Goal: Transaction & Acquisition: Purchase product/service

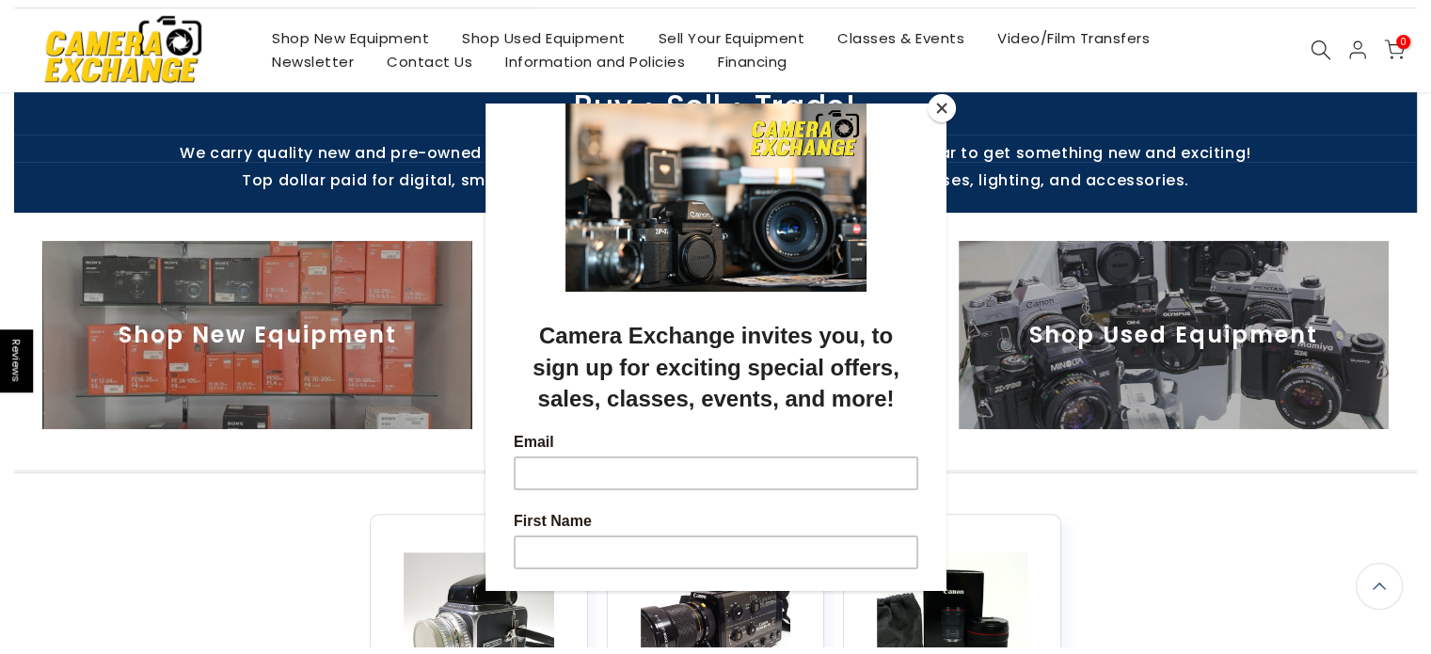
scroll to position [600, 0]
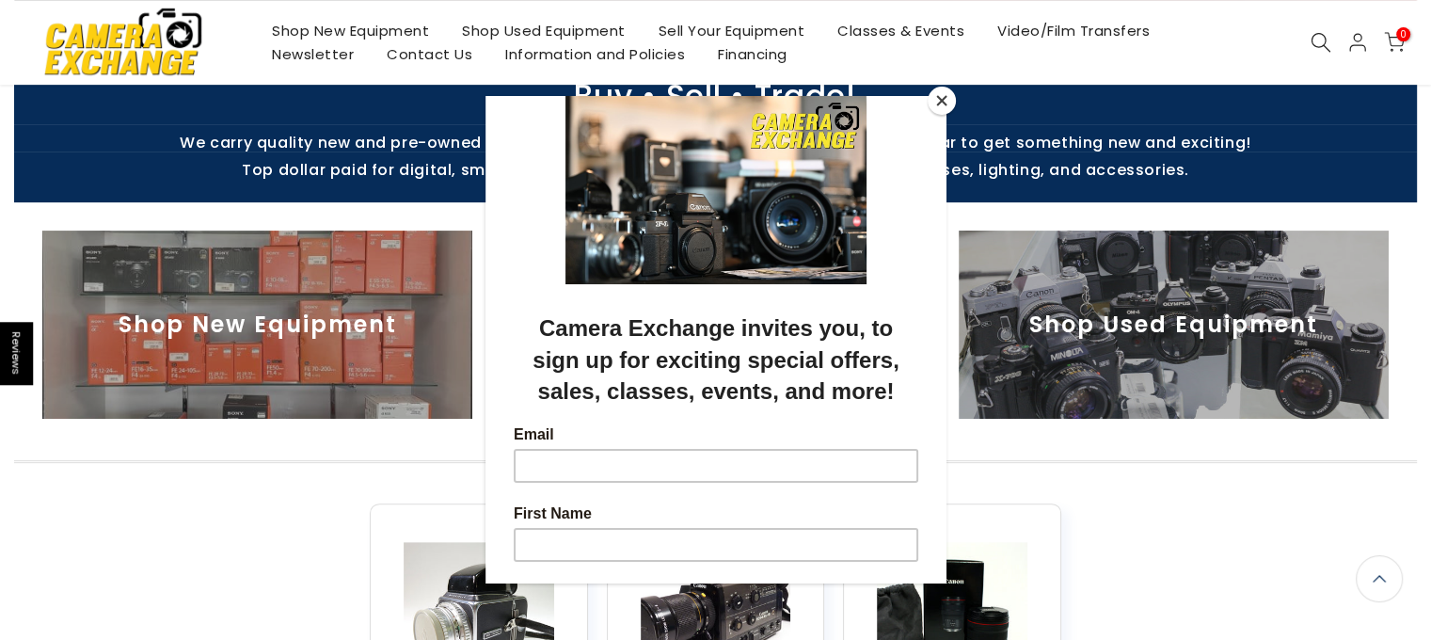
click at [941, 94] on button "Close" at bounding box center [941, 101] width 28 height 28
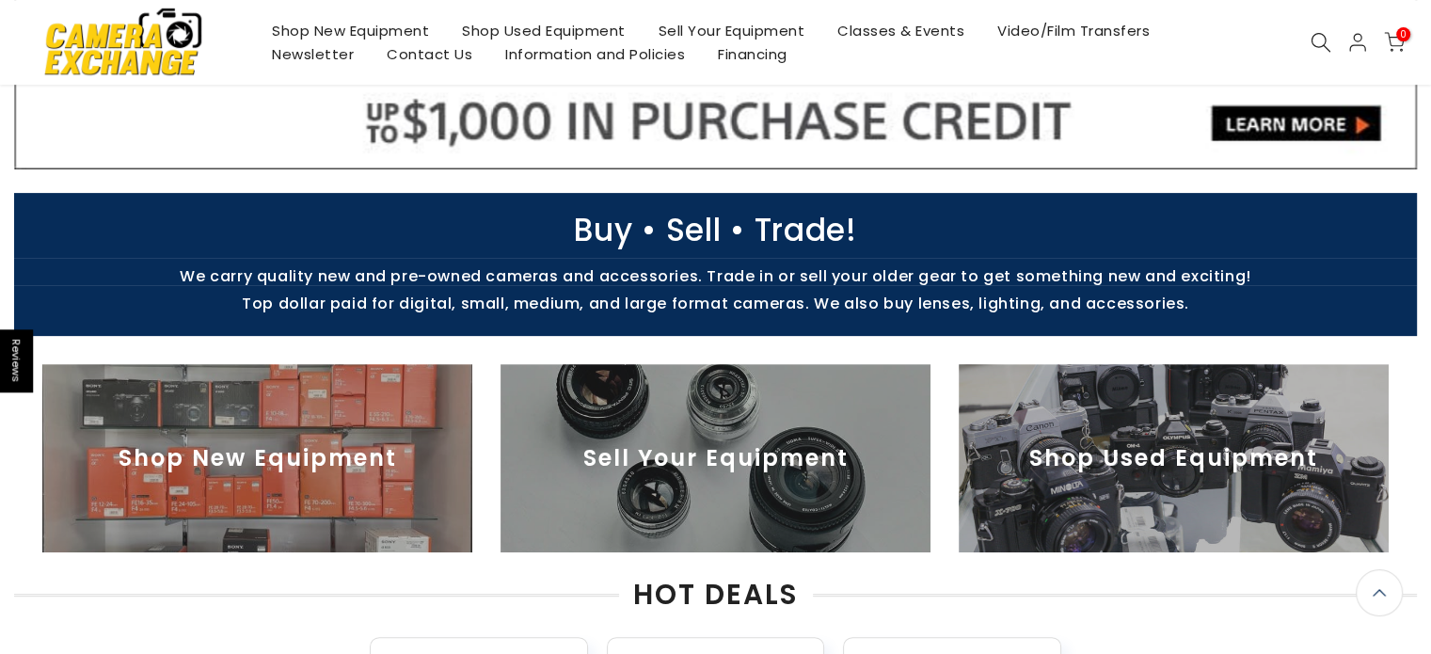
scroll to position [598, 0]
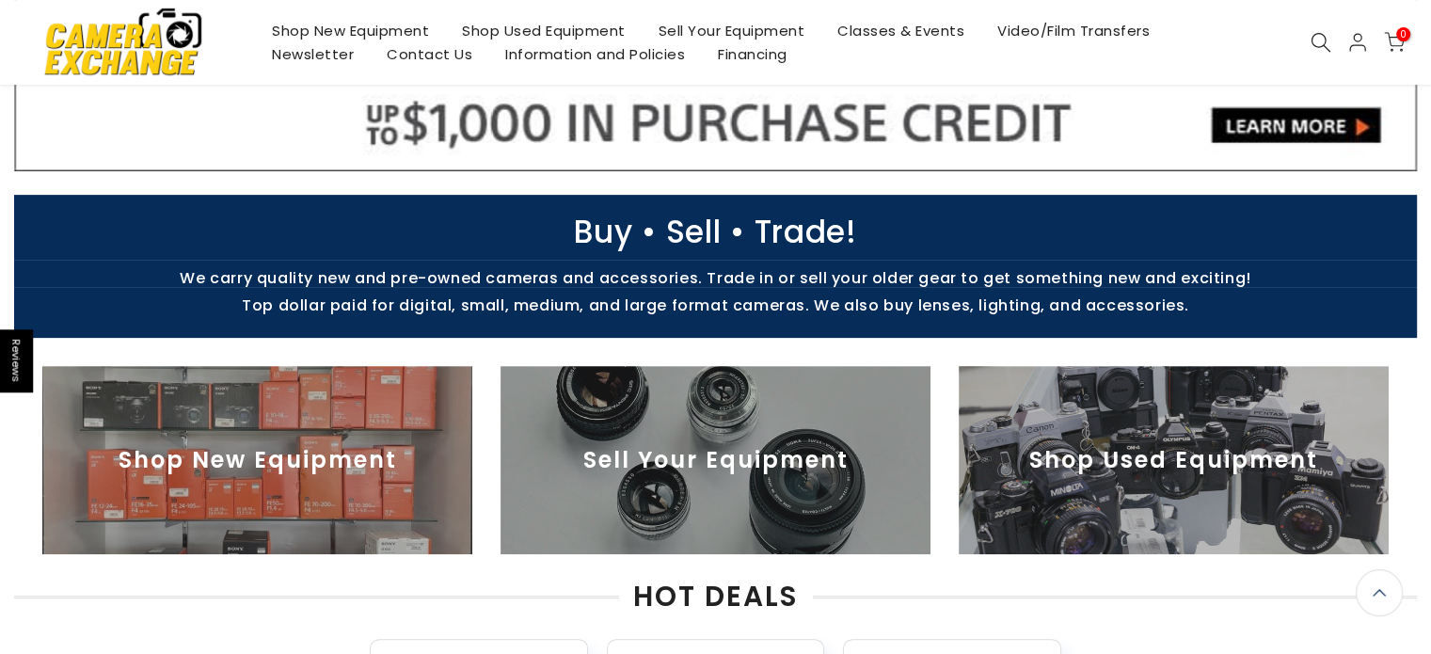
click at [1063, 459] on img at bounding box center [1173, 460] width 430 height 188
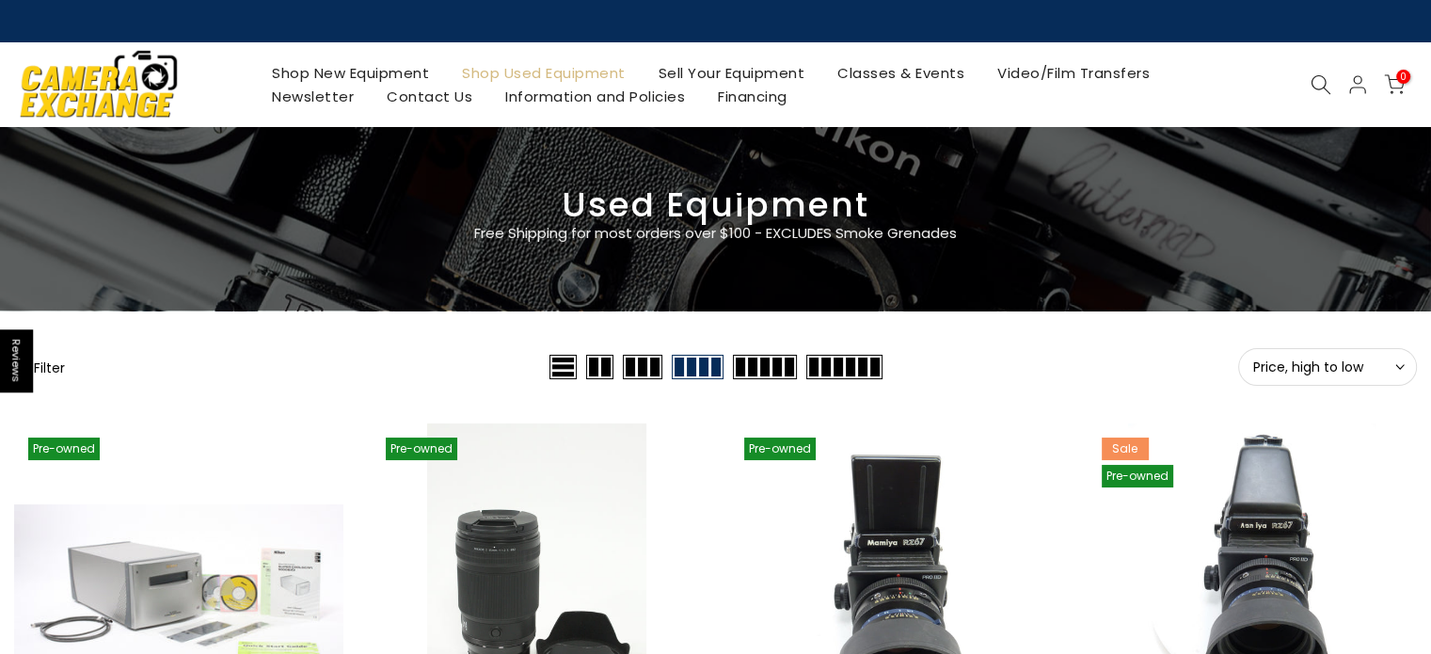
click at [847, 369] on span at bounding box center [844, 367] width 76 height 24
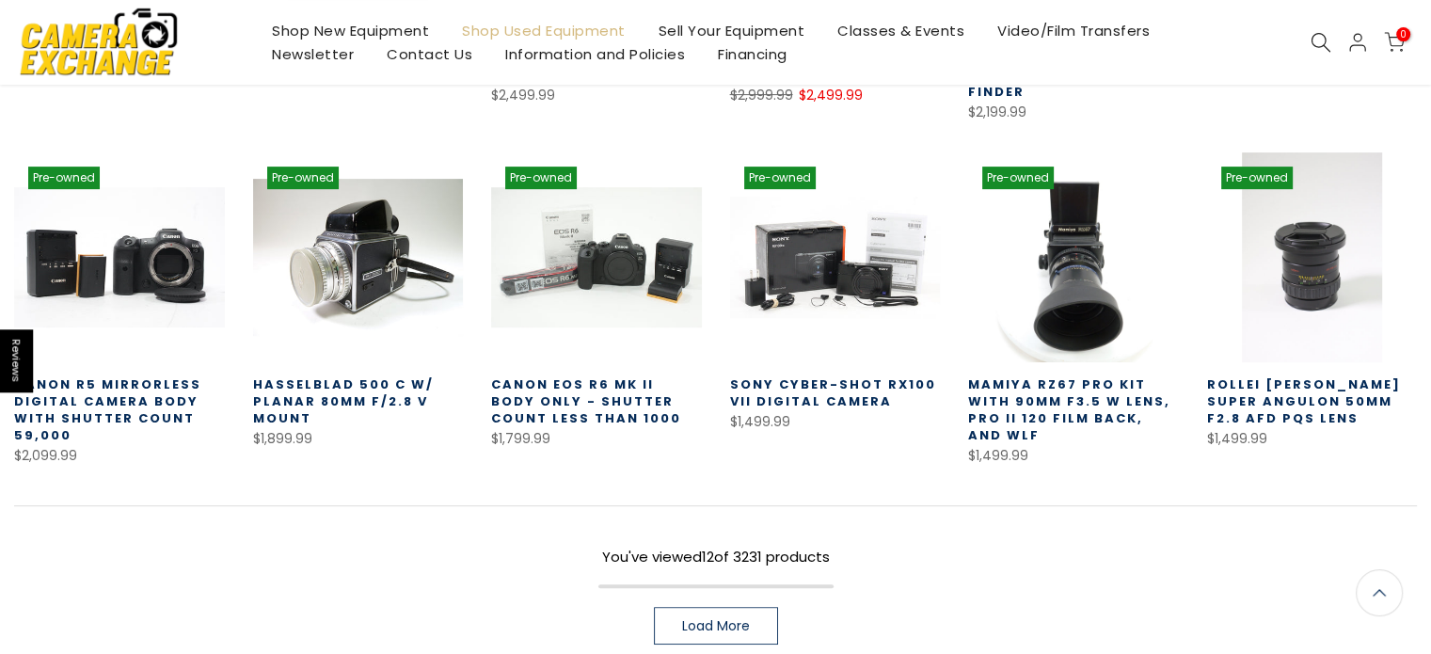
scroll to position [636, 0]
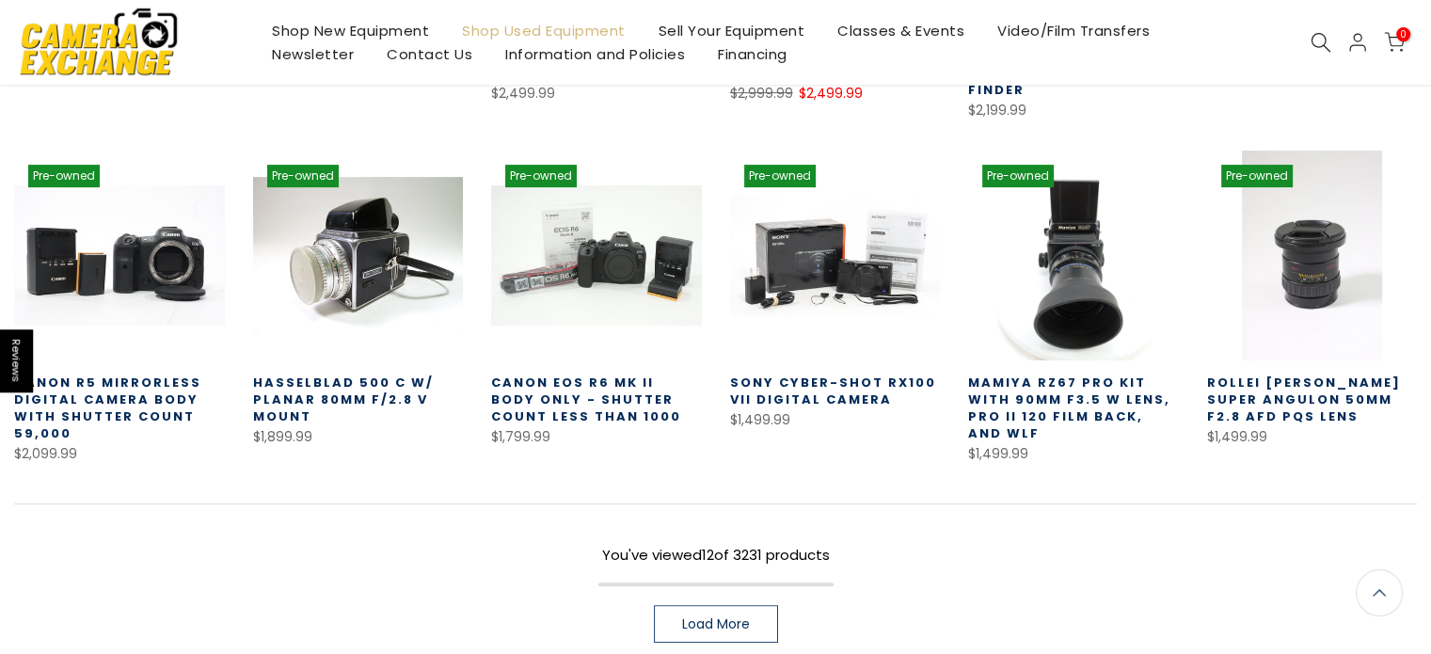
click at [704, 617] on span "Load More" at bounding box center [716, 623] width 68 height 13
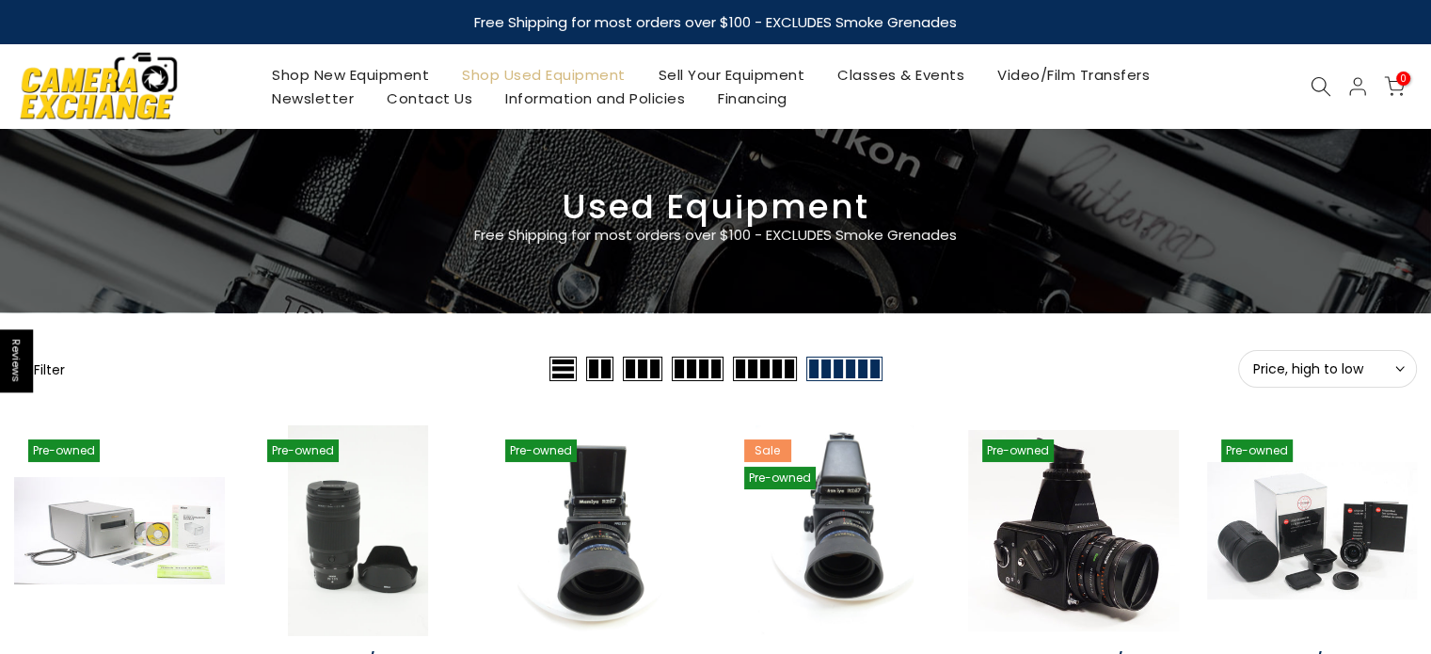
click at [1314, 80] on icon at bounding box center [1320, 86] width 21 height 21
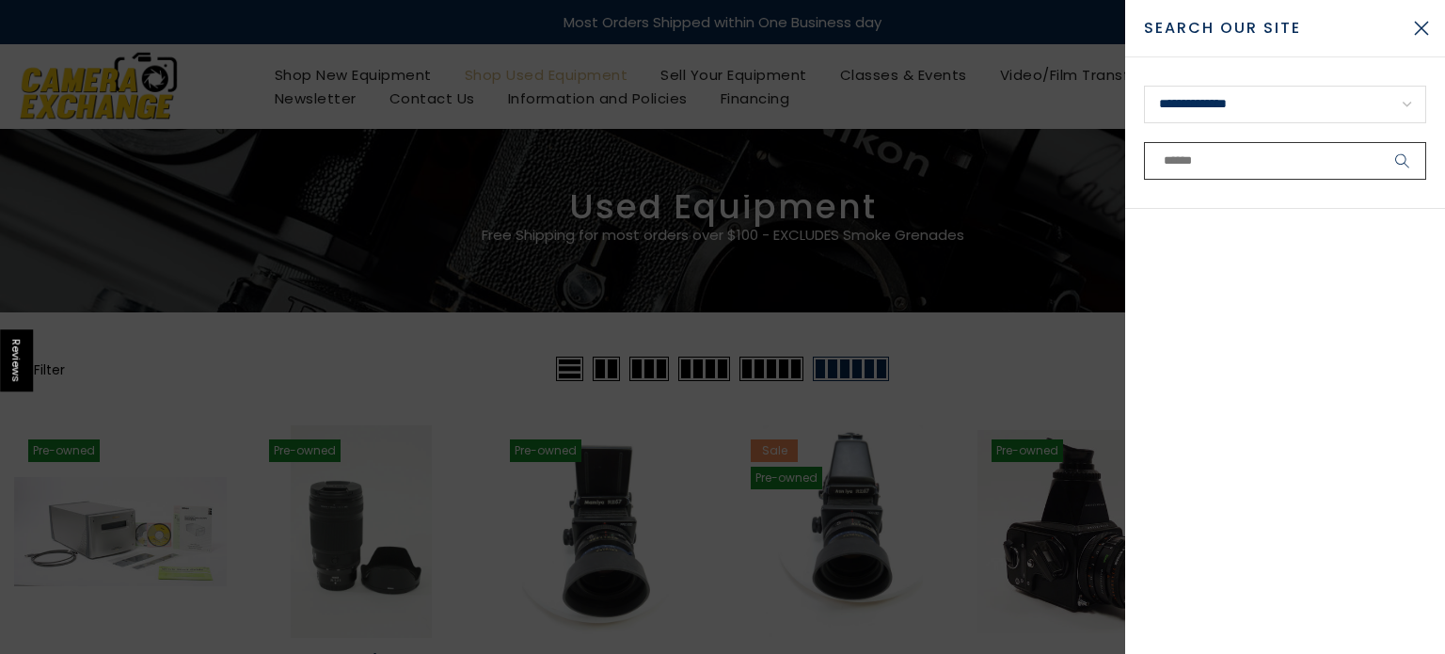
click at [1215, 170] on input "text" at bounding box center [1285, 161] width 282 height 38
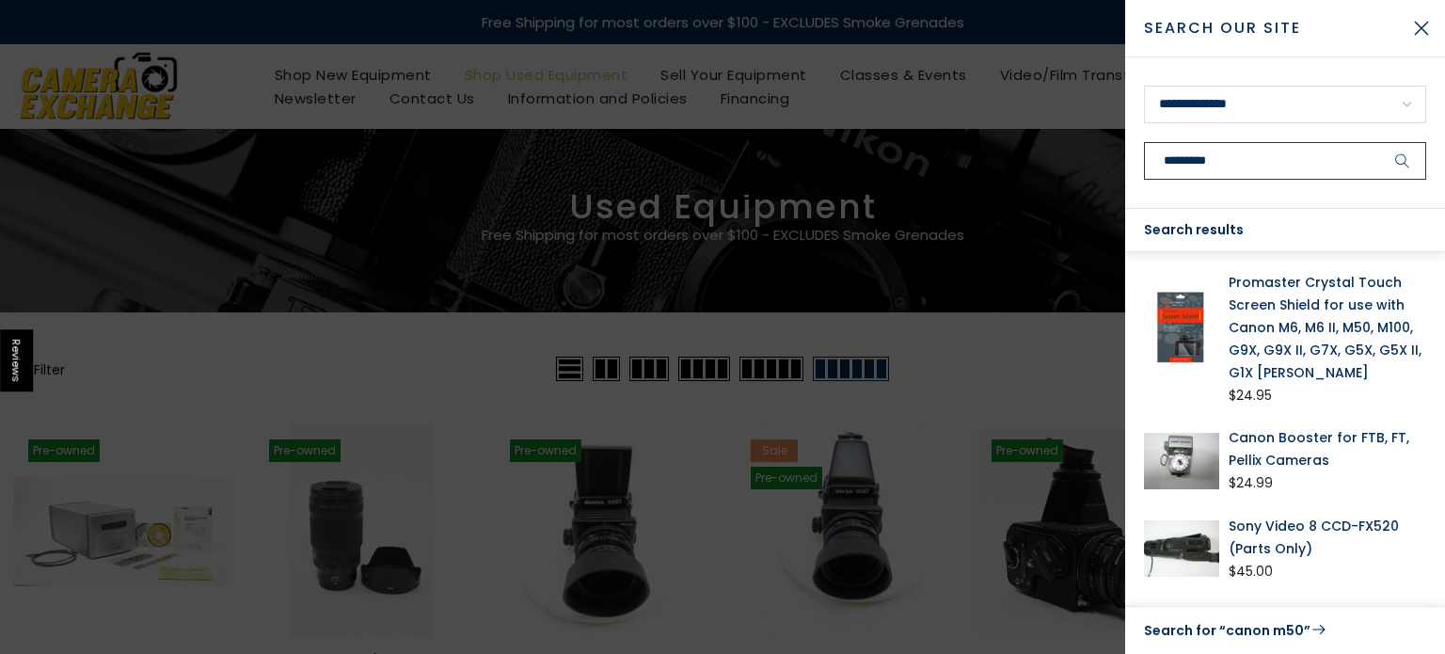
type input "*********"
click at [1379, 142] on button "submit" at bounding box center [1402, 161] width 47 height 38
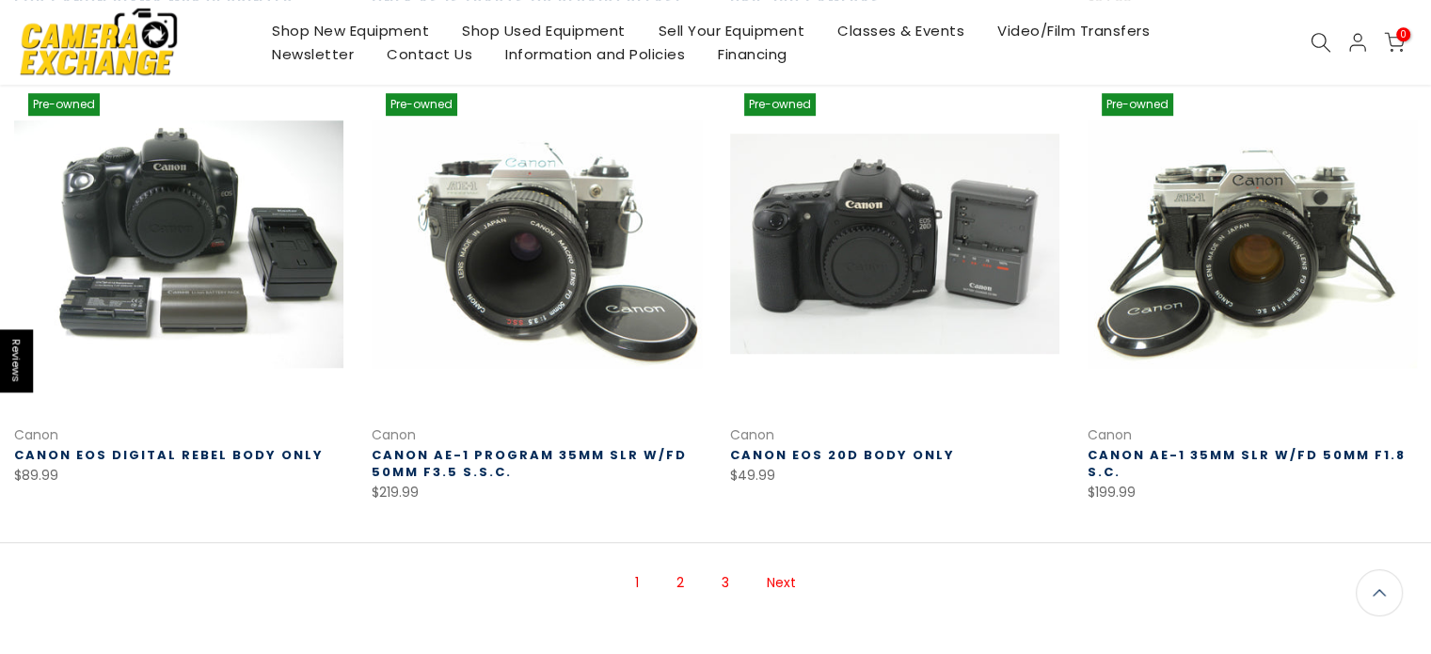
scroll to position [1277, 0]
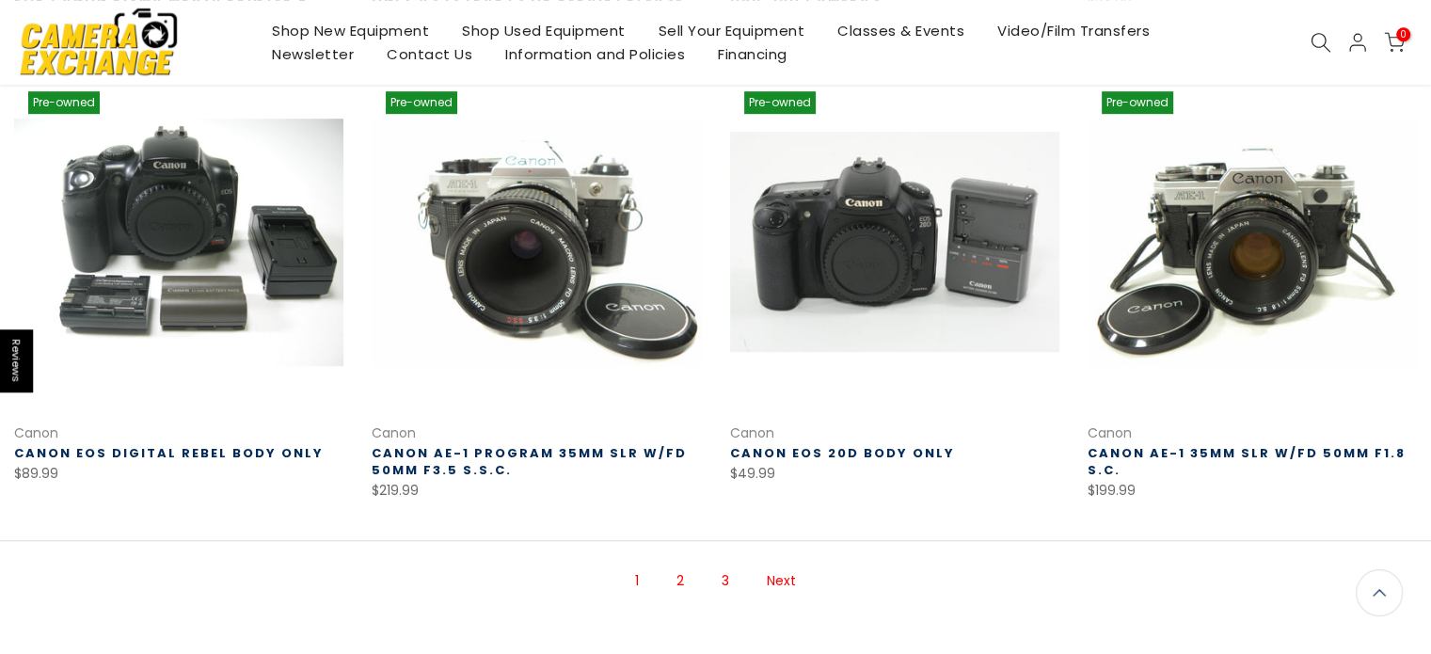
click at [680, 582] on link "2" at bounding box center [680, 580] width 26 height 33
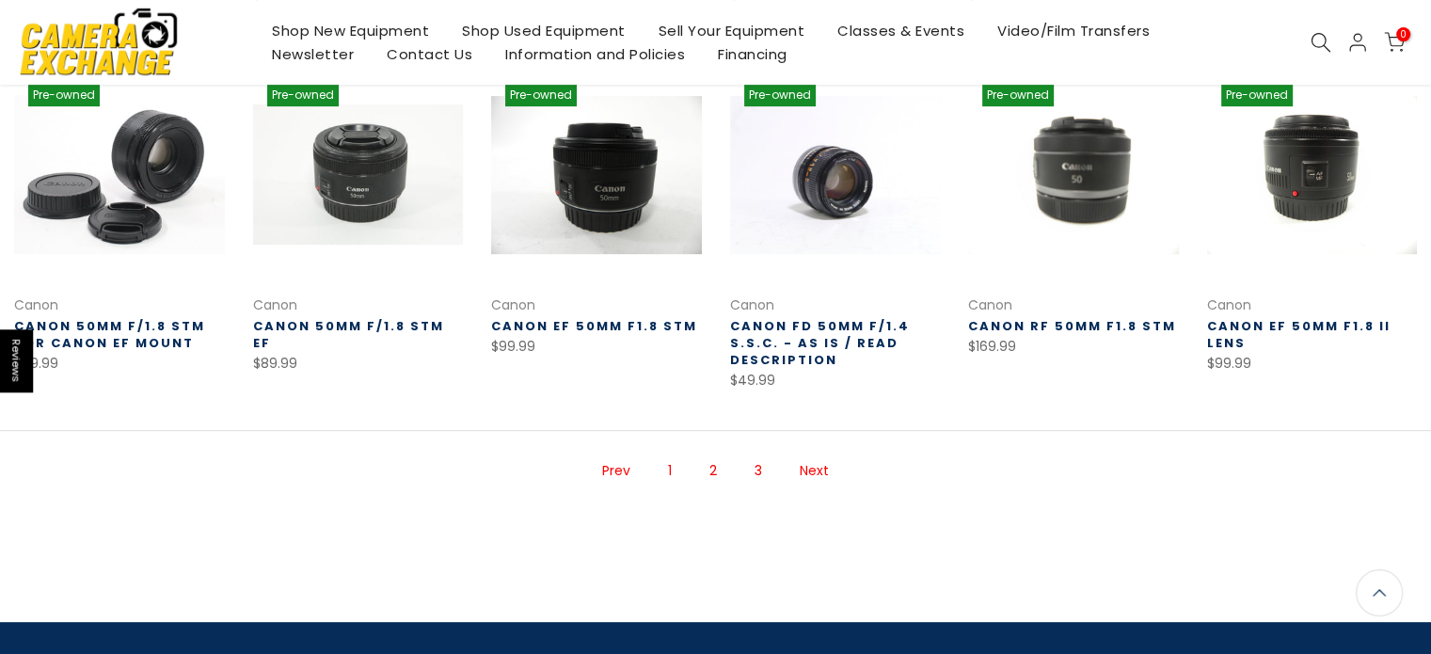
scroll to position [703, 0]
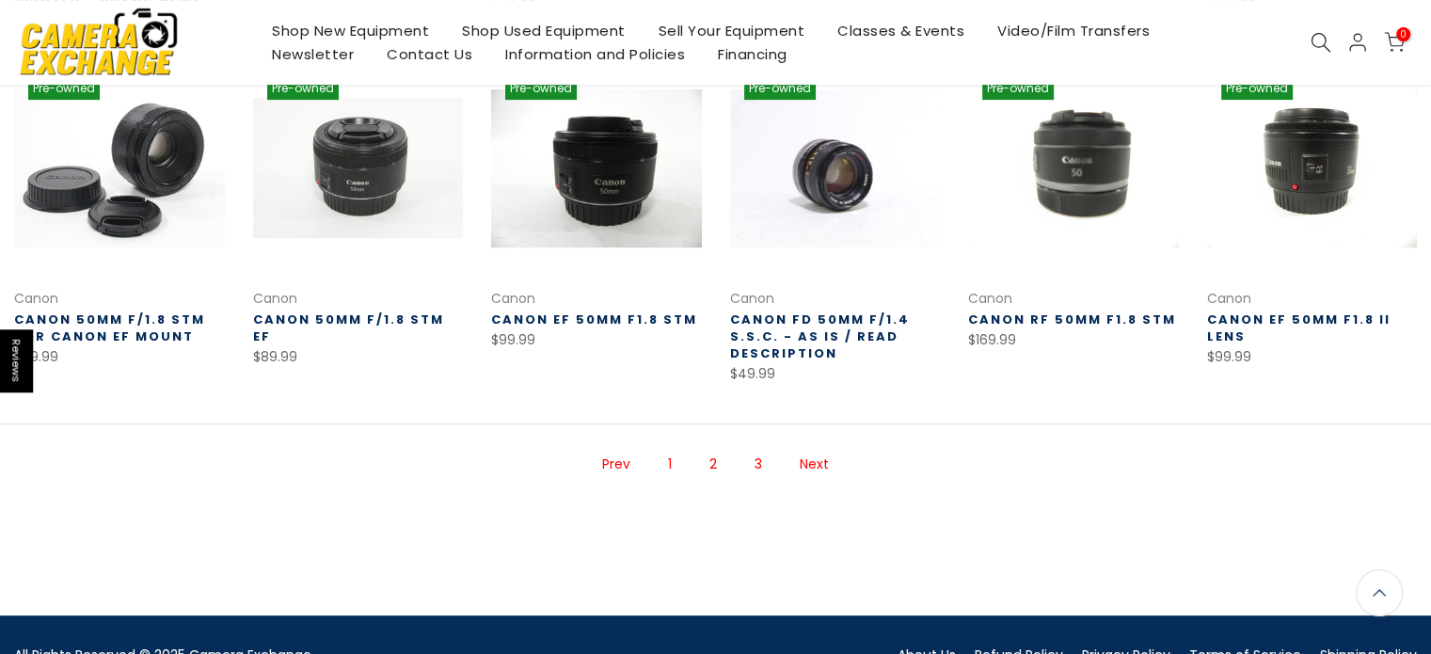
click at [756, 467] on link "3" at bounding box center [758, 464] width 26 height 33
